Goal: Information Seeking & Learning: Learn about a topic

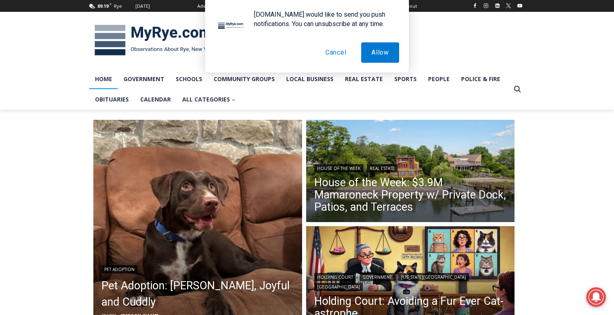
scroll to position [12, 0]
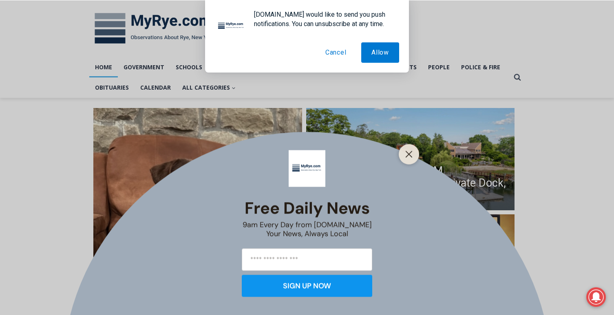
click at [335, 55] on button "Cancel" at bounding box center [336, 52] width 42 height 20
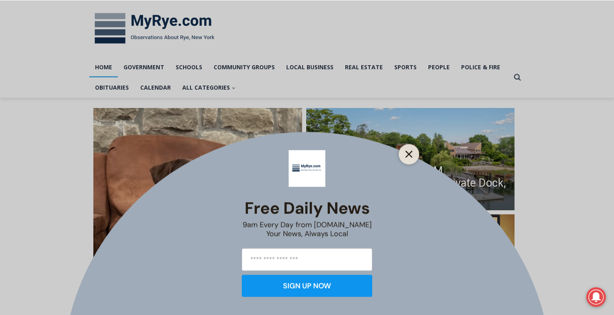
click at [406, 156] on icon "Close" at bounding box center [408, 153] width 7 height 7
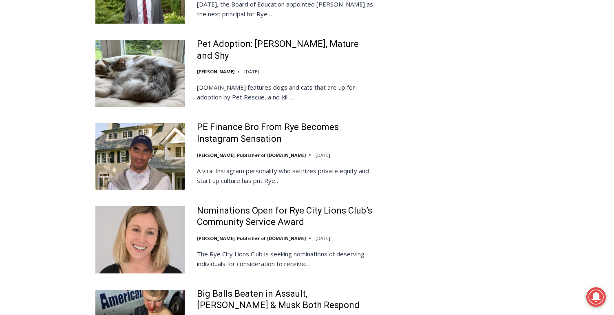
scroll to position [1536, 0]
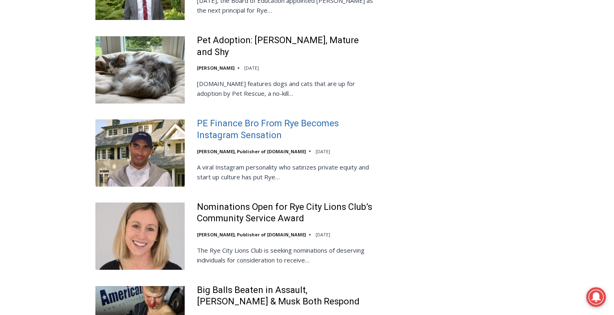
click at [263, 118] on link "PE Finance Bro From Rye Becomes Instagram Sensation" at bounding box center [286, 129] width 179 height 23
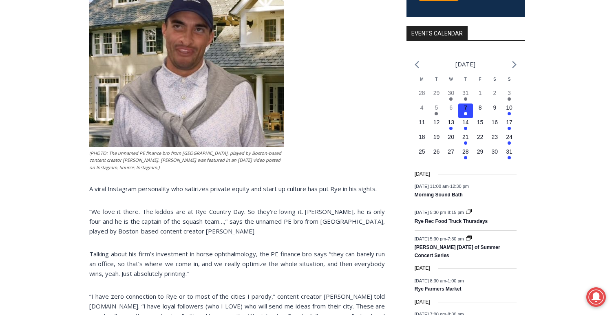
scroll to position [257, 0]
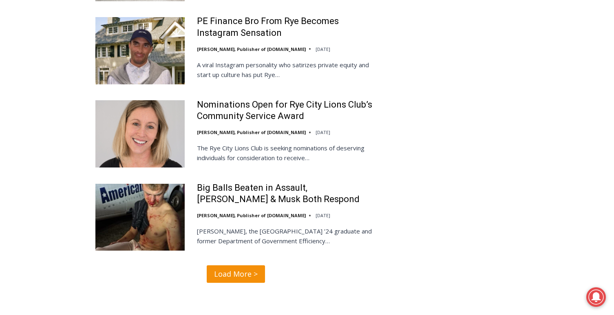
scroll to position [1641, 0]
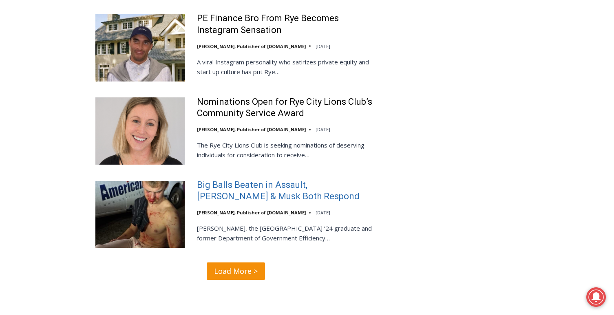
click at [234, 179] on link "Big Balls Beaten in Assault, [PERSON_NAME] & Musk Both Respond" at bounding box center [286, 190] width 179 height 23
click at [239, 265] on span "Load More >" at bounding box center [236, 271] width 44 height 12
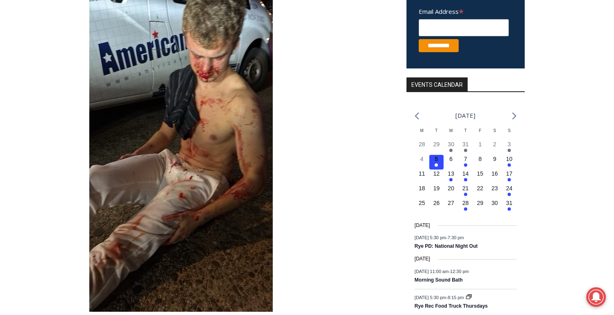
scroll to position [221, 0]
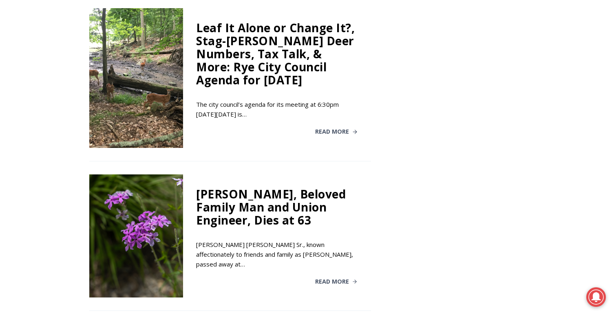
scroll to position [1381, 0]
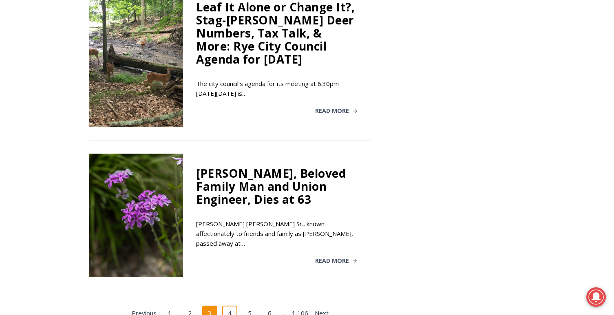
click at [233, 306] on link "4" at bounding box center [229, 313] width 15 height 15
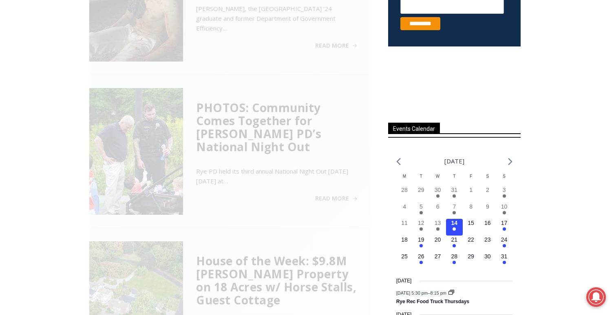
scroll to position [221, 0]
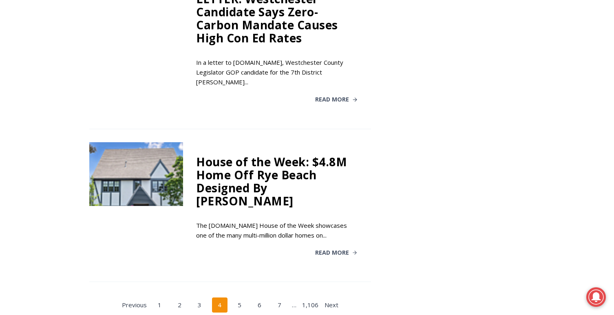
scroll to position [1366, 0]
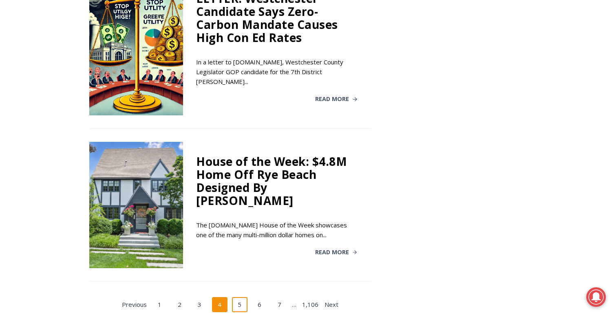
click at [243, 297] on link "5" at bounding box center [239, 304] width 15 height 15
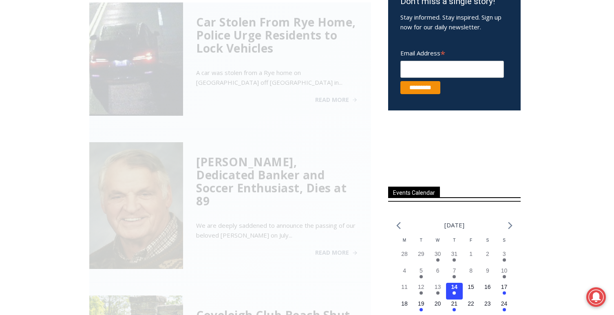
scroll to position [221, 0]
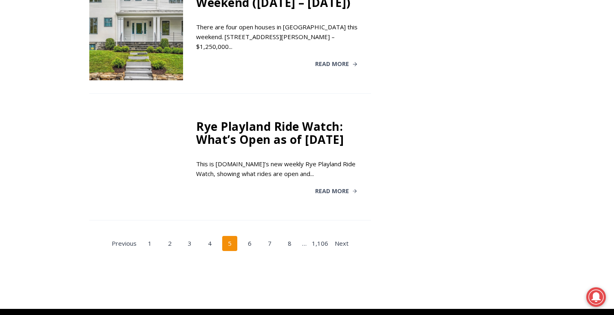
scroll to position [1454, 0]
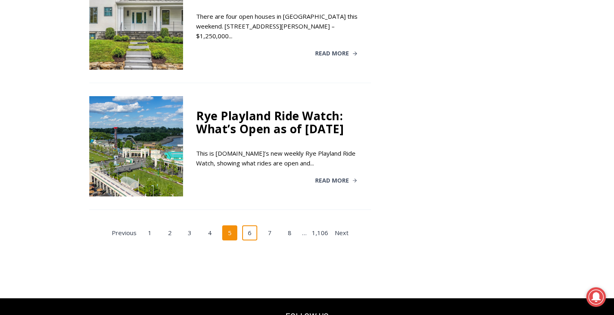
click at [251, 225] on link "6" at bounding box center [249, 232] width 15 height 15
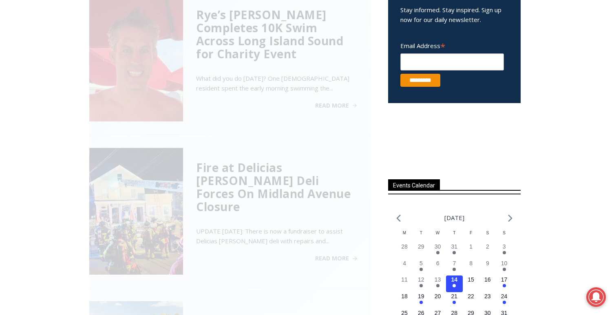
scroll to position [221, 0]
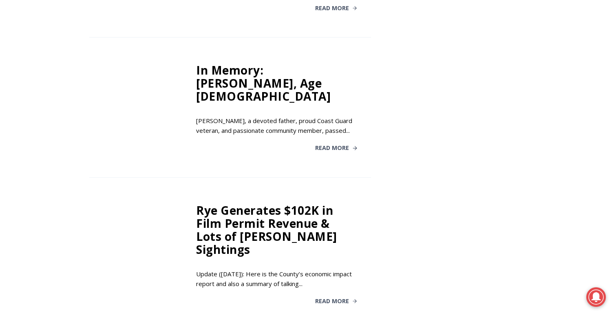
scroll to position [1080, 0]
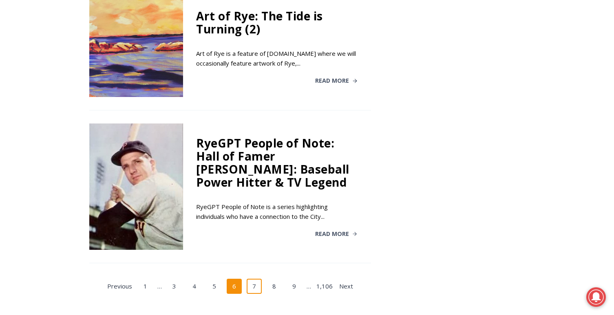
click at [258, 279] on link "7" at bounding box center [254, 286] width 15 height 15
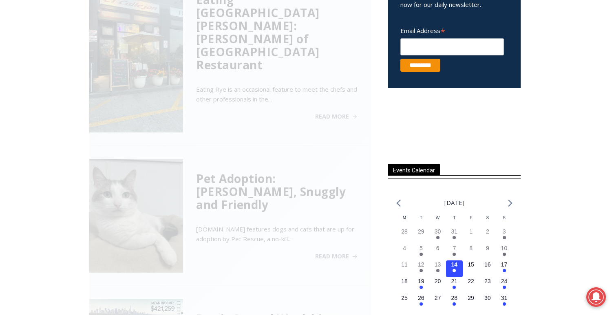
scroll to position [221, 0]
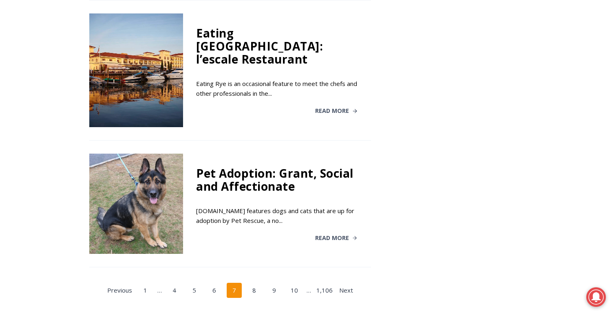
scroll to position [1354, 0]
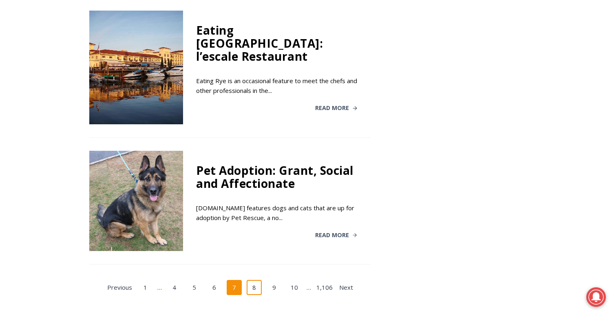
click at [256, 280] on link "8" at bounding box center [254, 287] width 15 height 15
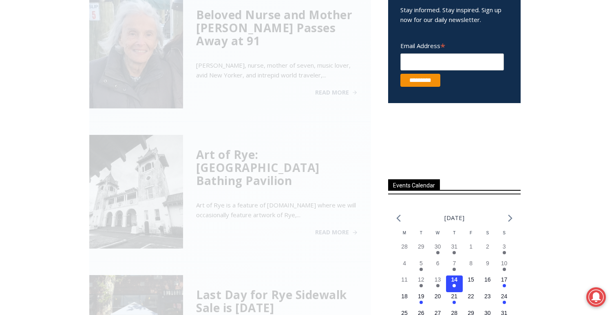
scroll to position [221, 0]
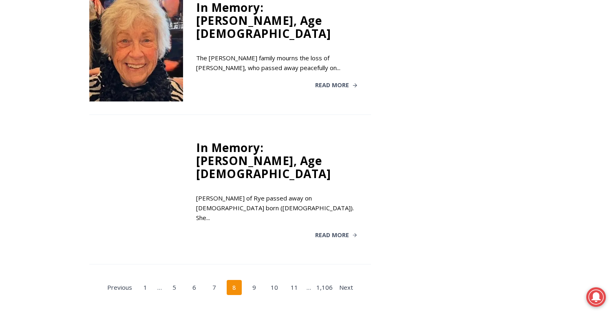
scroll to position [1402, 0]
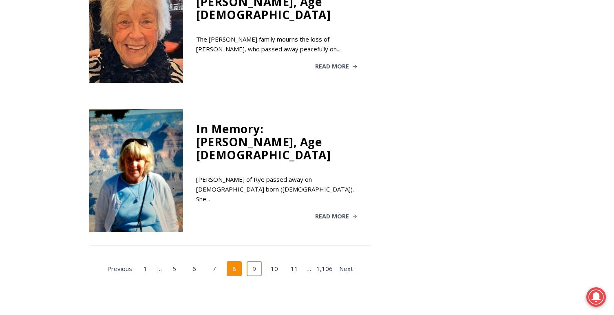
click at [257, 261] on link "9" at bounding box center [254, 268] width 15 height 15
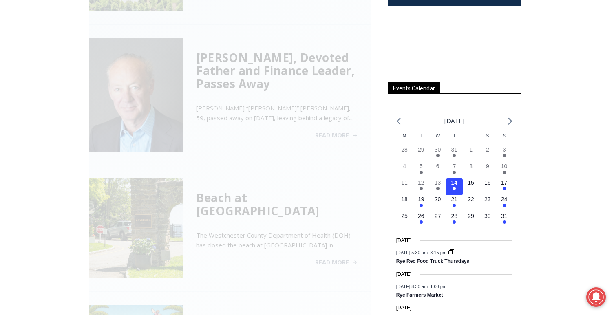
scroll to position [221, 0]
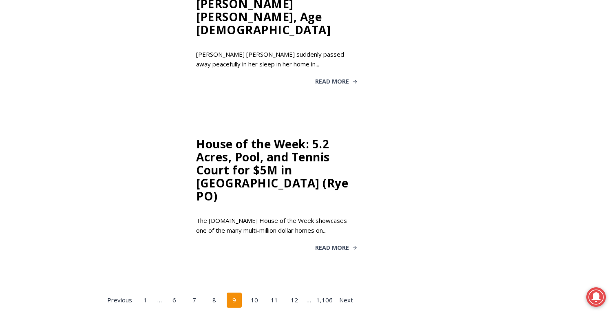
scroll to position [1395, 0]
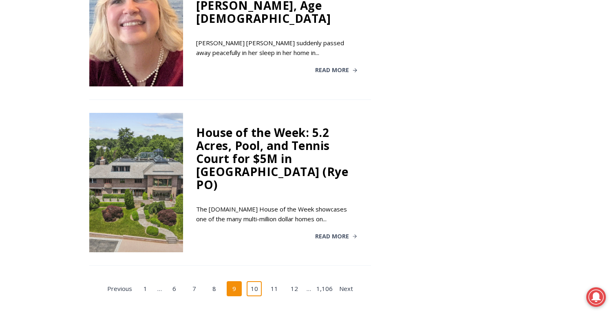
click at [256, 281] on link "10" at bounding box center [254, 288] width 15 height 15
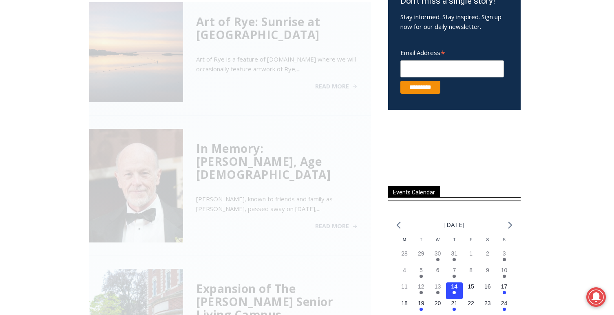
scroll to position [221, 0]
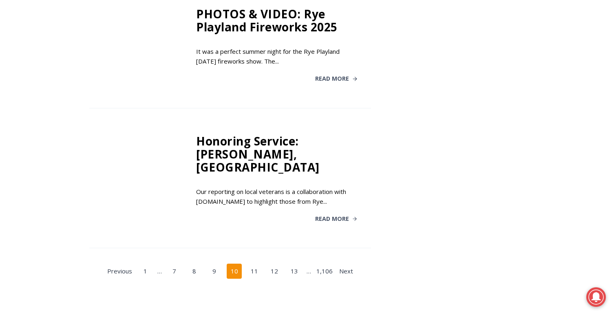
scroll to position [1414, 0]
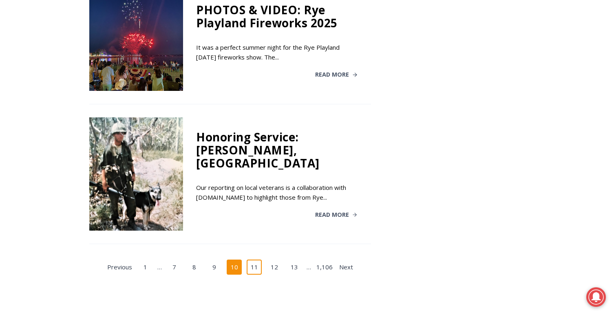
click at [257, 260] on link "11" at bounding box center [254, 267] width 15 height 15
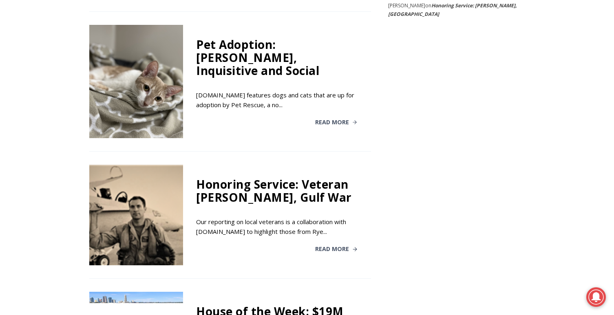
scroll to position [883, 0]
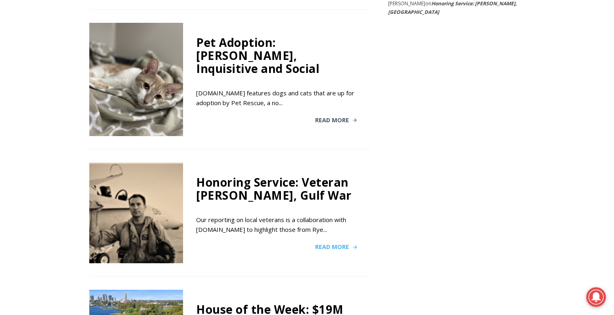
click at [325, 244] on span "Read More" at bounding box center [332, 247] width 34 height 6
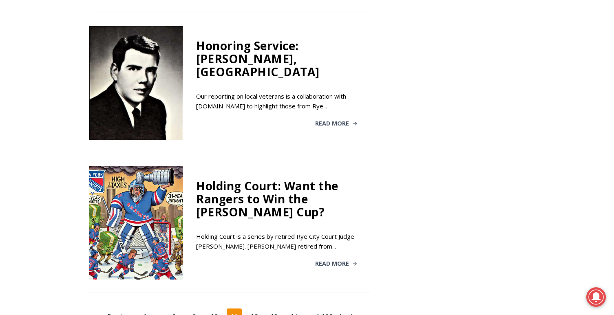
scroll to position [1287, 0]
click at [256, 308] on link "12" at bounding box center [254, 315] width 15 height 15
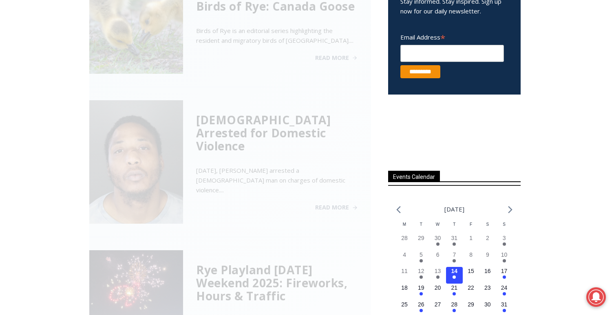
scroll to position [221, 0]
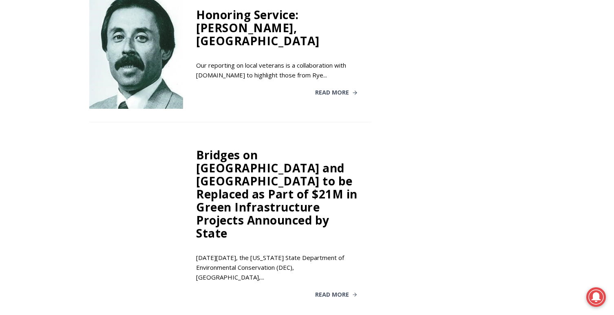
scroll to position [1019, 0]
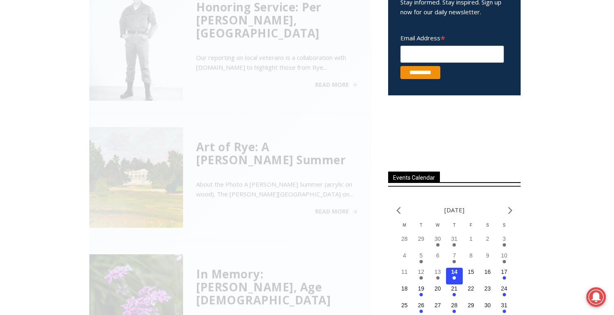
scroll to position [221, 0]
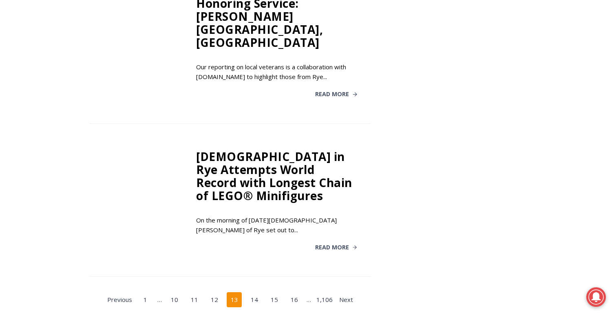
scroll to position [1361, 0]
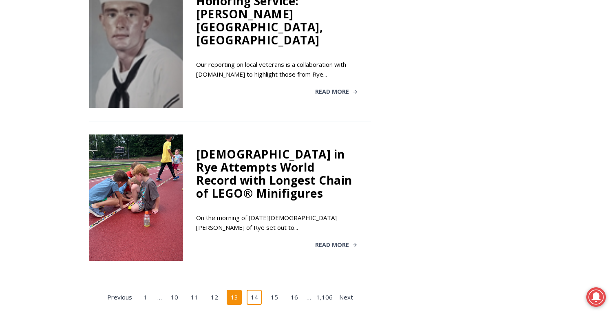
click at [254, 290] on link "14" at bounding box center [254, 297] width 15 height 15
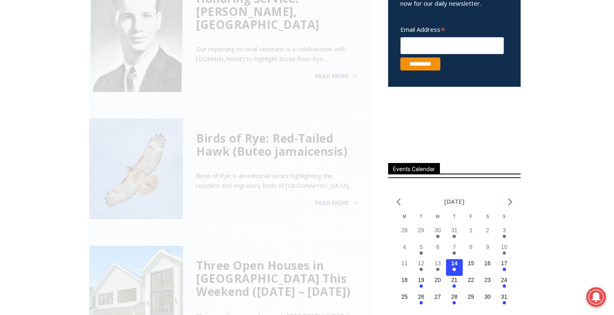
scroll to position [221, 0]
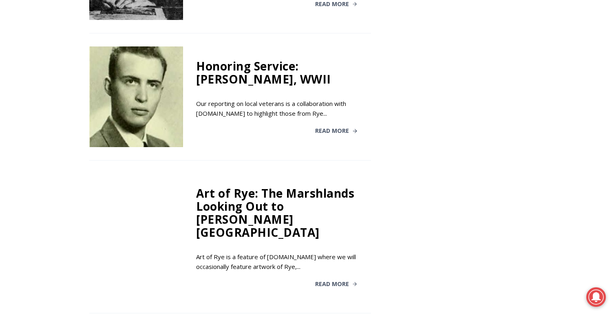
scroll to position [1322, 0]
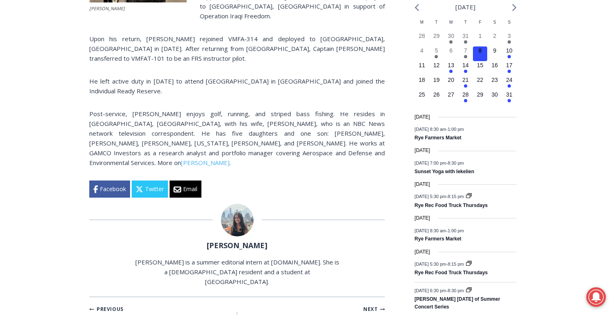
scroll to position [342, 0]
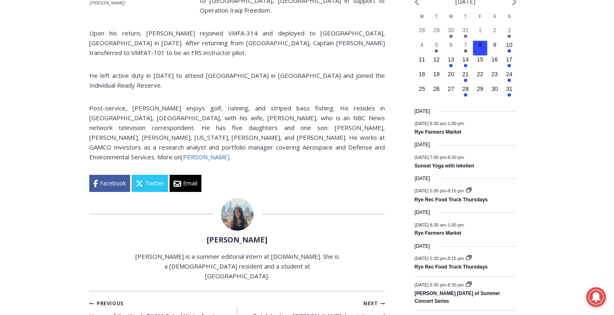
click at [181, 153] on link "[PERSON_NAME]" at bounding box center [205, 157] width 49 height 8
